Goal: Task Accomplishment & Management: Manage account settings

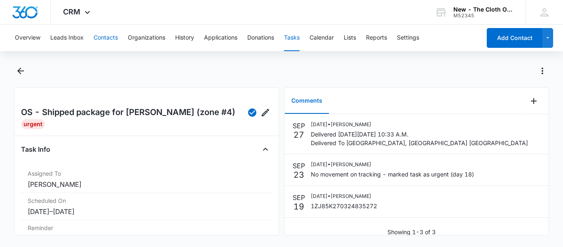
click at [100, 34] on button "Contacts" at bounding box center [106, 38] width 24 height 26
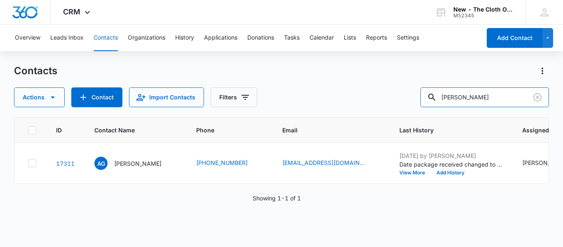
drag, startPoint x: 509, startPoint y: 101, endPoint x: 342, endPoint y: 116, distance: 167.1
click at [342, 116] on div "Contacts Actions Contact Import Contacts Filters [PERSON_NAME] ID Contact Name …" at bounding box center [281, 155] width 535 height 182
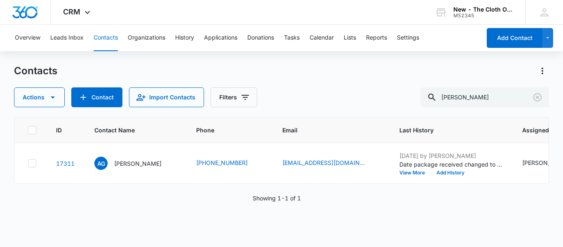
click at [342, 116] on div "Contacts Actions Contact Import Contacts Filters [PERSON_NAME] ID Contact Name …" at bounding box center [281, 155] width 535 height 182
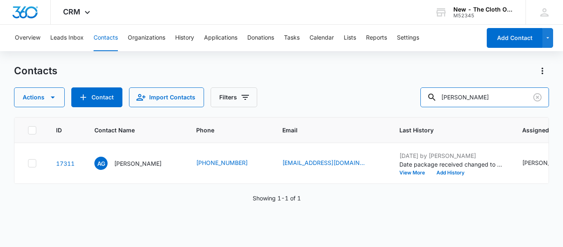
drag, startPoint x: 517, startPoint y: 93, endPoint x: 372, endPoint y: 116, distance: 146.9
click at [372, 116] on div "Contacts Actions Contact Import Contacts Filters [PERSON_NAME] ID Contact Name …" at bounding box center [281, 155] width 535 height 182
paste input "[EMAIL_ADDRESS][DOMAIN_NAME]"
type input "[EMAIL_ADDRESS][DOMAIN_NAME]"
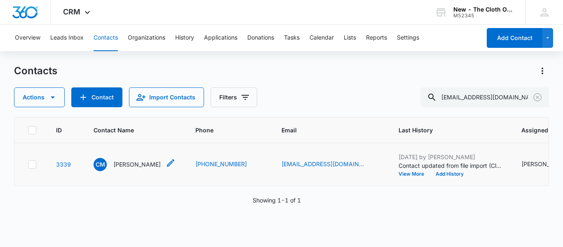
click at [129, 171] on div "CM [PERSON_NAME]" at bounding box center [127, 164] width 67 height 13
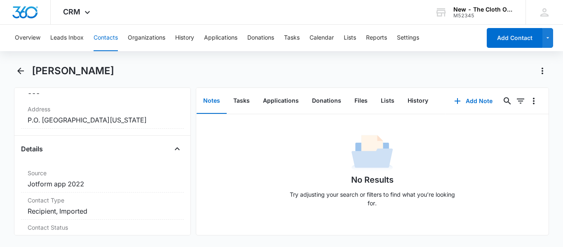
scroll to position [380, 0]
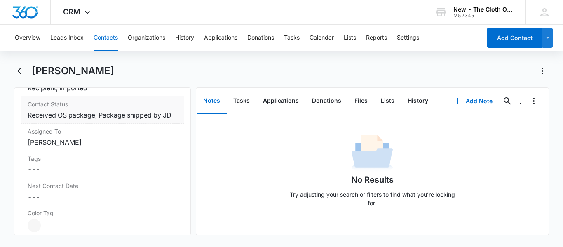
click at [106, 120] on dd "Cancel Save Changes Received OS package, Package shipped by JD" at bounding box center [103, 115] width 150 height 10
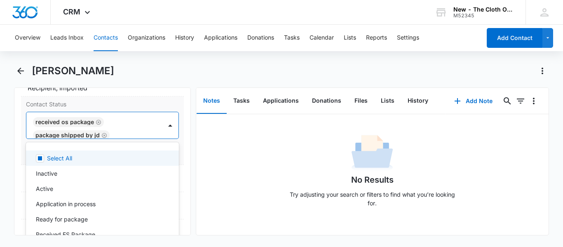
scroll to position [2, 0]
click at [115, 132] on div at bounding box center [131, 134] width 39 height 12
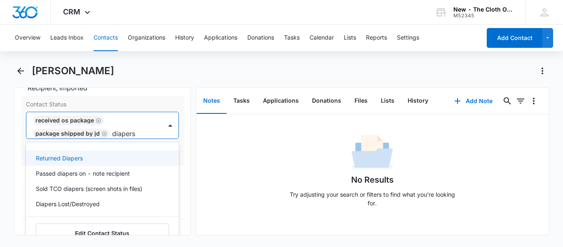
type input "diapers"
click at [106, 173] on p "Passed diapers on - note recipient" at bounding box center [83, 173] width 94 height 9
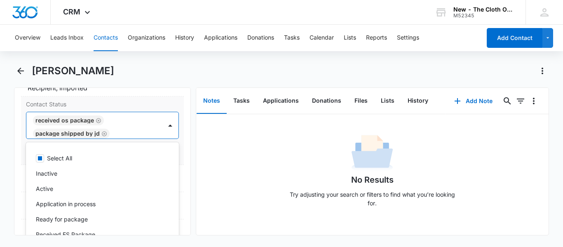
click at [171, 148] on button "Save Changes" at bounding box center [155, 153] width 47 height 16
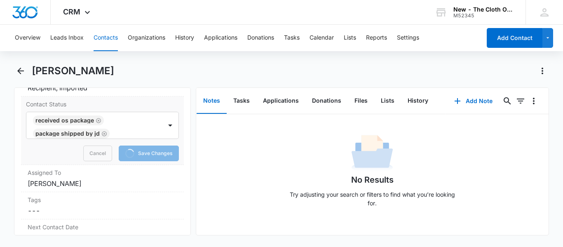
click at [153, 155] on div "Cancel Loading Save Changes" at bounding box center [102, 153] width 153 height 16
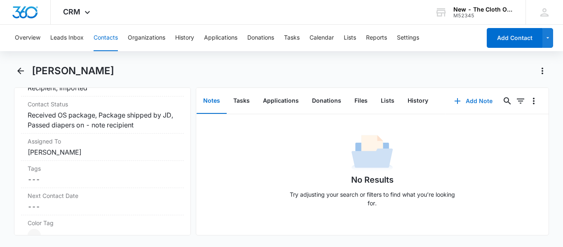
click at [462, 105] on button "Add Note" at bounding box center [473, 101] width 55 height 20
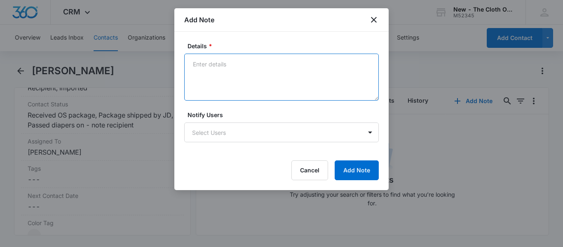
click at [298, 65] on textarea "Details *" at bounding box center [281, 77] width 194 height 47
type textarea "D"
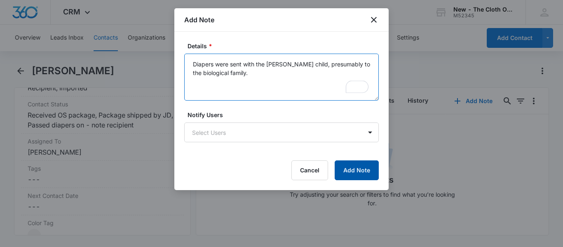
type textarea "Diapers were sent with the [PERSON_NAME] child, presumably to the biological fa…"
click at [357, 173] on button "Add Note" at bounding box center [357, 170] width 44 height 20
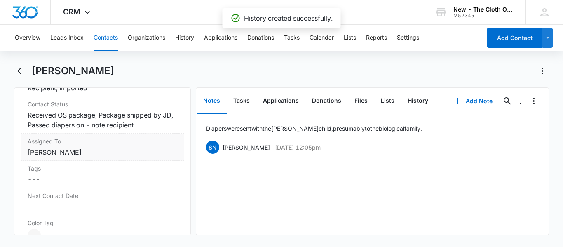
click at [70, 152] on dd "Cancel Save Changes [PERSON_NAME]" at bounding box center [103, 152] width 150 height 10
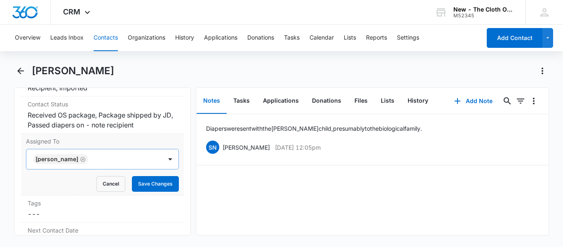
click at [80, 160] on icon "Remove Sarah Nay" at bounding box center [82, 159] width 5 height 5
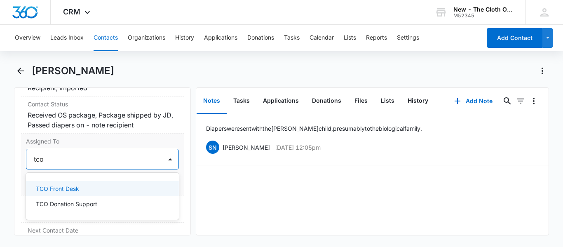
type input "tco"
click at [59, 187] on p "TCO Front Desk" at bounding box center [57, 188] width 43 height 9
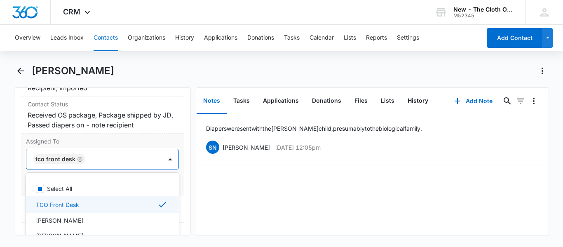
click at [176, 172] on div "Assigned To option TCO Front Desk, selected. 47 results available. Use Up and D…" at bounding box center [102, 165] width 163 height 62
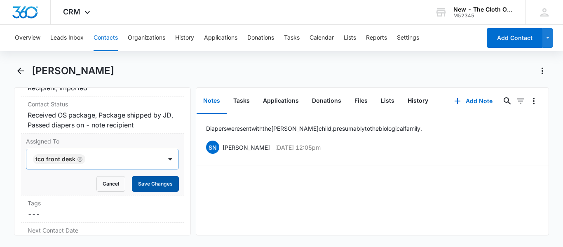
click at [162, 182] on button "Save Changes" at bounding box center [155, 184] width 47 height 16
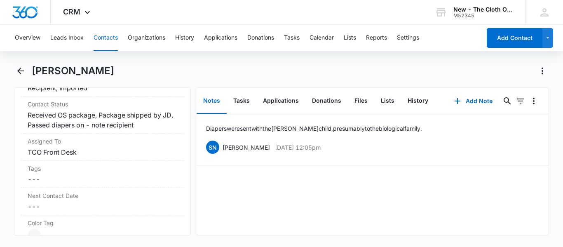
click at [103, 33] on button "Contacts" at bounding box center [106, 38] width 24 height 26
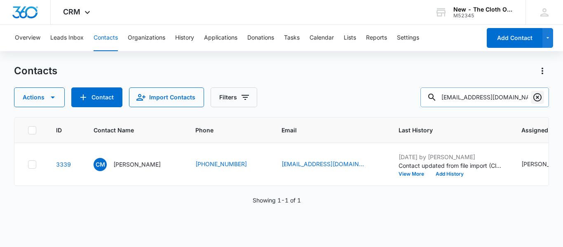
click at [537, 99] on icon "Clear" at bounding box center [537, 97] width 10 height 10
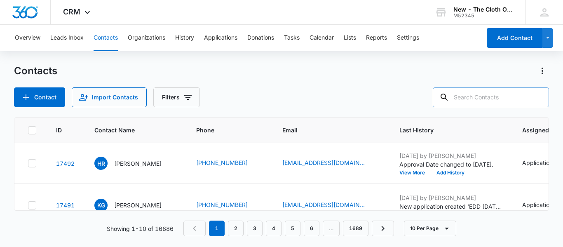
paste input "[EMAIL_ADDRESS][DOMAIN_NAME]"
type input "[EMAIL_ADDRESS][DOMAIN_NAME]"
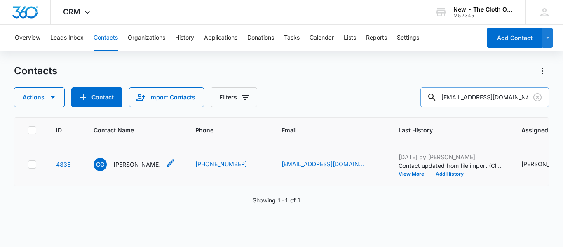
click at [133, 171] on div "[PERSON_NAME]" at bounding box center [127, 164] width 67 height 13
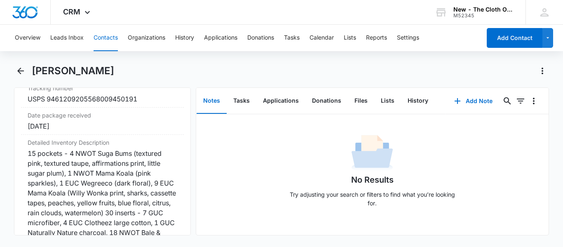
scroll to position [2039, 0]
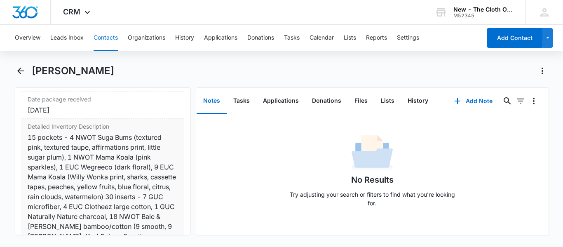
click at [93, 180] on div "15 pockets - 4 NWOT Suga Bums (textured pink, textured taupe, affirmations prin…" at bounding box center [103, 201] width 150 height 138
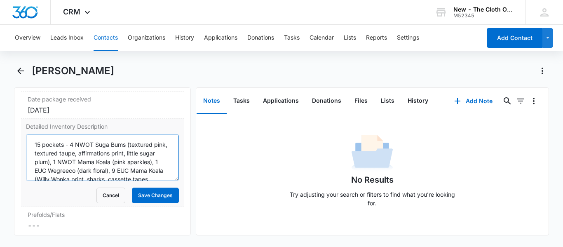
click at [76, 168] on textarea "15 pockets - 4 NWOT Suga Bums (textured pink, textured taupe, affirmations prin…" at bounding box center [102, 157] width 153 height 47
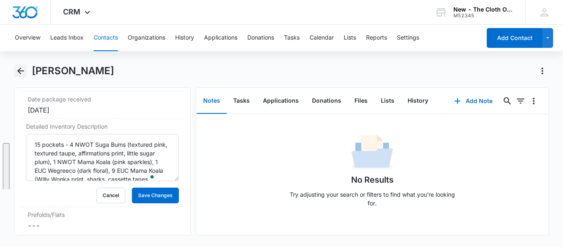
click at [19, 73] on icon "Back" at bounding box center [20, 71] width 7 height 7
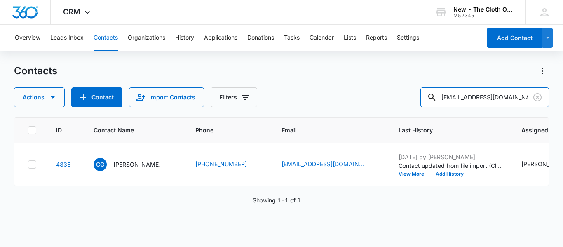
drag, startPoint x: 511, startPoint y: 98, endPoint x: 375, endPoint y: 103, distance: 136.1
click at [375, 103] on div "Actions Contact Import Contacts Filters [EMAIL_ADDRESS][DOMAIN_NAME]" at bounding box center [281, 97] width 535 height 20
paste input "[EMAIL_ADDRESS]"
type input "[EMAIL_ADDRESS][DOMAIN_NAME]"
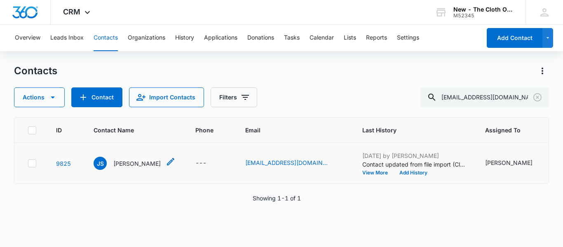
click at [122, 168] on p "[PERSON_NAME]" at bounding box center [136, 163] width 47 height 9
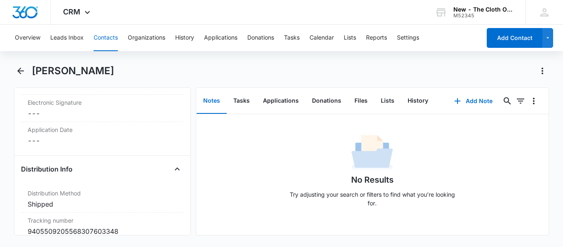
scroll to position [2096, 0]
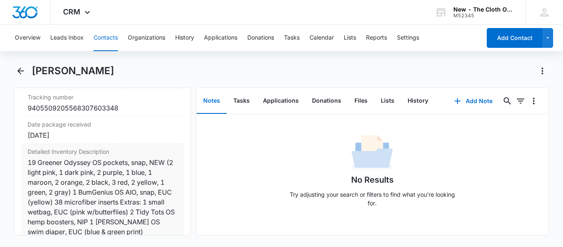
click at [107, 188] on div "19 Greener Odyssey OS pockets, snap, NEW (2 light pink, 1 dark pink, 2 purple, …" at bounding box center [103, 196] width 150 height 79
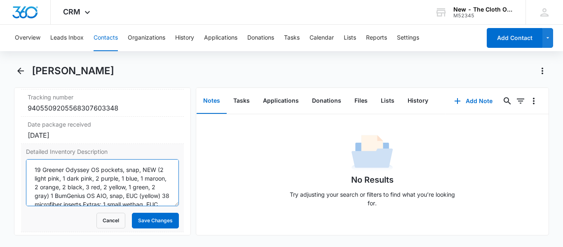
click at [95, 178] on textarea "19 Greener Odyssey OS pockets, snap, NEW (2 light pink, 1 dark pink, 2 purple, …" at bounding box center [102, 182] width 153 height 47
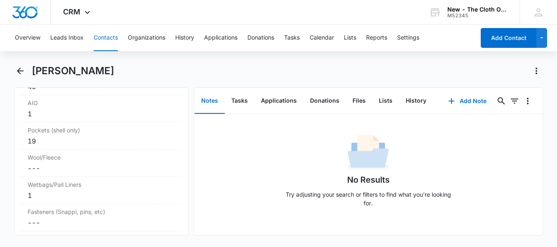
scroll to position [2352, 0]
click at [114, 33] on button "Contacts" at bounding box center [106, 38] width 24 height 26
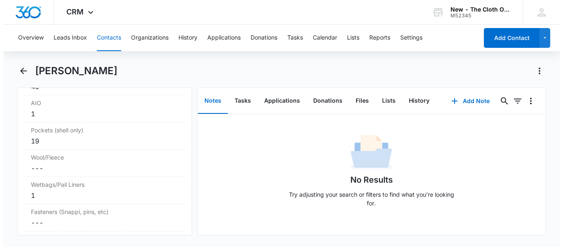
scroll to position [2343, 0]
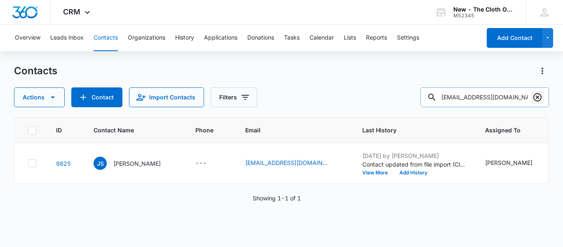
click at [538, 96] on icon "Clear" at bounding box center [537, 97] width 8 height 8
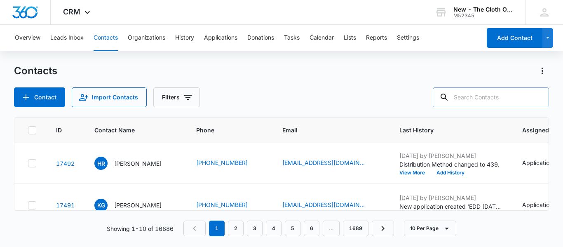
click at [490, 94] on input "text" at bounding box center [491, 97] width 116 height 20
paste input "[EMAIL_ADDRESS][DOMAIN_NAME]"
type input "[EMAIL_ADDRESS][DOMAIN_NAME]"
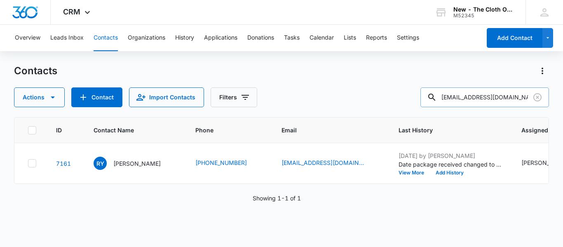
click at [490, 94] on input "[EMAIL_ADDRESS][DOMAIN_NAME]" at bounding box center [484, 97] width 129 height 20
click at [125, 168] on p "[PERSON_NAME]" at bounding box center [136, 163] width 47 height 9
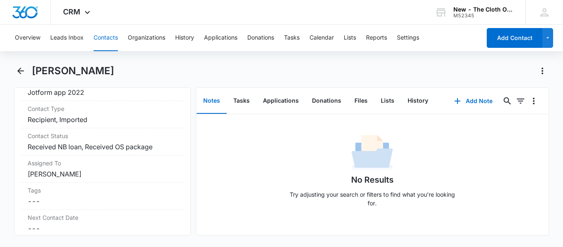
scroll to position [370, 0]
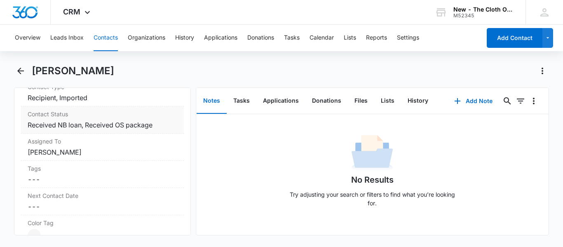
click at [164, 130] on dd "Cancel Save Changes Received NB loan, Received OS package" at bounding box center [103, 125] width 150 height 10
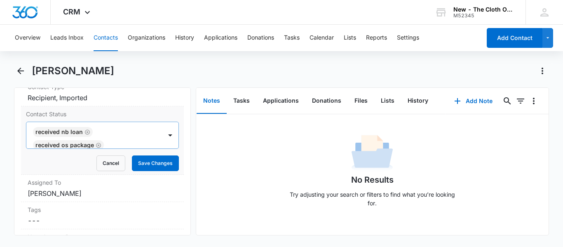
click at [110, 151] on div at bounding box center [128, 145] width 45 height 12
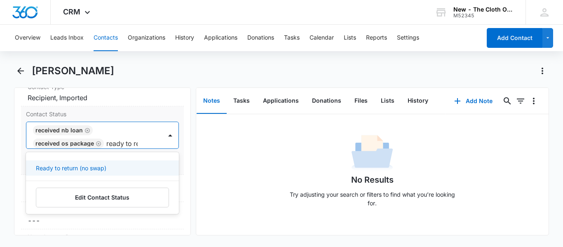
scroll to position [14, 0]
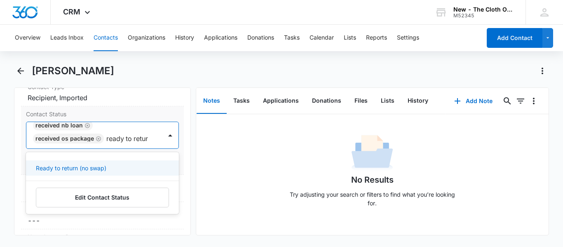
type input "ready to return"
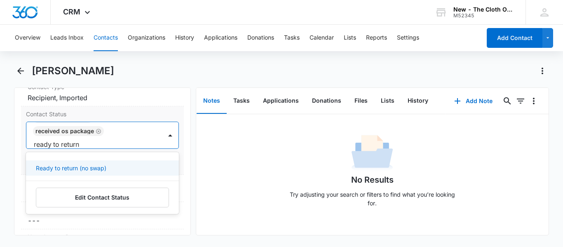
click at [89, 172] on p "Ready to return (no swap)" at bounding box center [71, 168] width 70 height 9
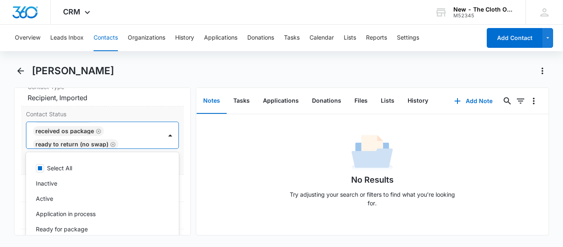
click at [176, 164] on div "Contact Status option Ready to return (no swap), selected. 23 results available…" at bounding box center [102, 140] width 163 height 68
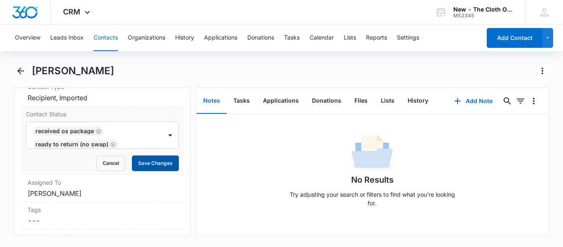
click at [155, 171] on button "Save Changes" at bounding box center [155, 163] width 47 height 16
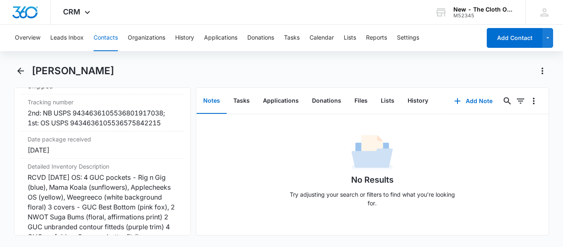
scroll to position [1997, 0]
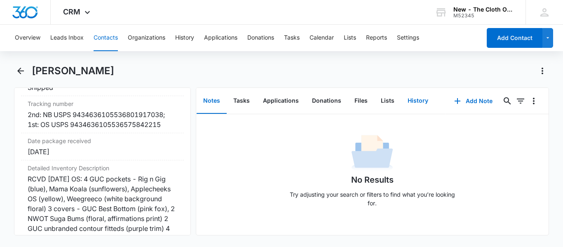
click at [415, 104] on button "History" at bounding box center [418, 101] width 34 height 26
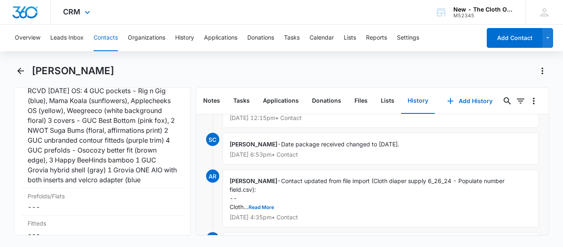
scroll to position [2083, 0]
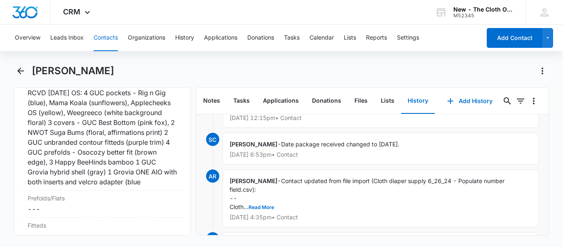
click at [106, 37] on button "Contacts" at bounding box center [106, 38] width 24 height 26
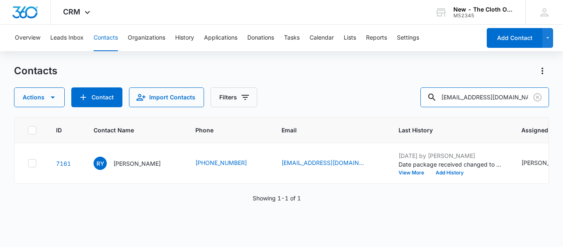
drag, startPoint x: 519, startPoint y: 94, endPoint x: 356, endPoint y: 99, distance: 162.4
click at [356, 99] on div "Actions Contact Import Contacts Filters [EMAIL_ADDRESS][DOMAIN_NAME]" at bounding box center [281, 97] width 535 height 20
paste input "[EMAIL_ADDRESS]"
type input "[EMAIL_ADDRESS][DOMAIN_NAME]"
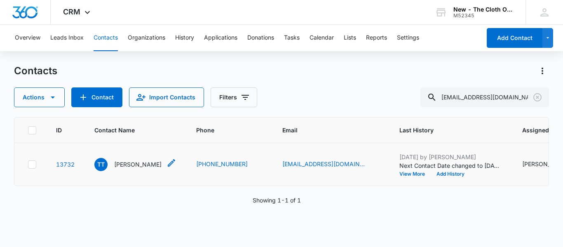
click at [128, 169] on p "[PERSON_NAME]" at bounding box center [137, 164] width 47 height 9
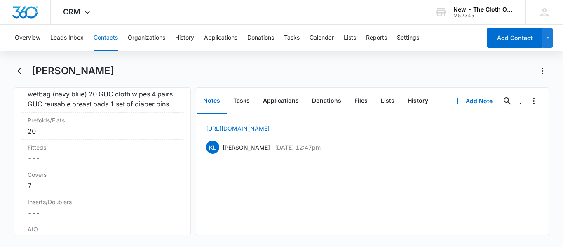
scroll to position [2096, 0]
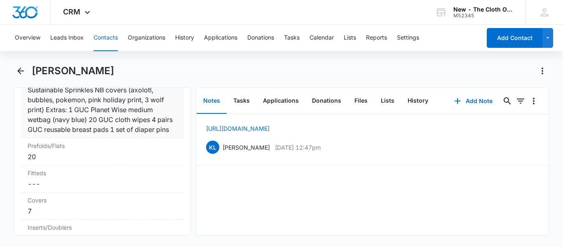
click at [88, 107] on div "20 GUC small unbranded prefolds 7 NWOT Sustainable Sprinkles NB covers (axolotl…" at bounding box center [103, 104] width 150 height 59
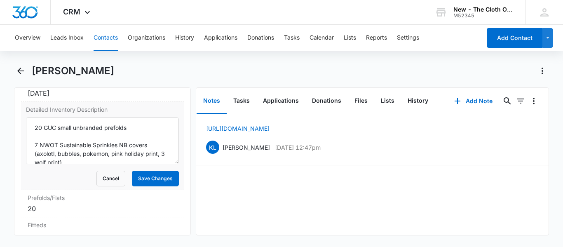
scroll to position [2050, 0]
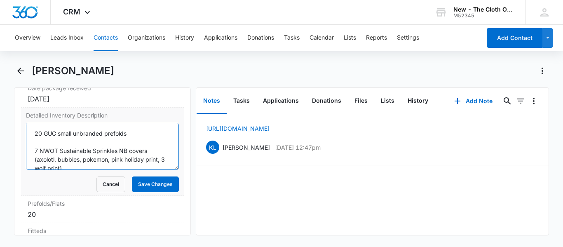
click at [95, 142] on textarea "20 GUC small unbranded prefolds 7 NWOT Sustainable Sprinkles NB covers (axolotl…" at bounding box center [102, 146] width 153 height 47
